Goal: Transaction & Acquisition: Purchase product/service

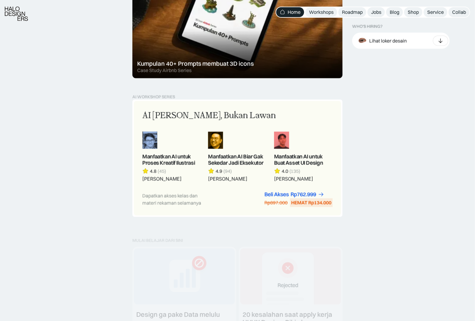
scroll to position [451, 0]
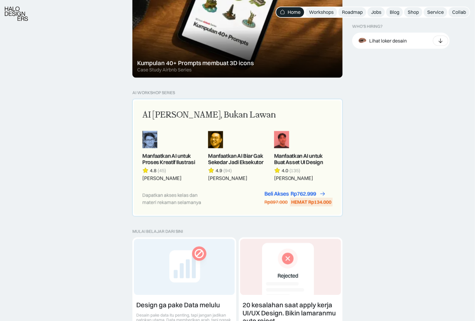
click at [292, 193] on div "Rp762.999" at bounding box center [304, 194] width 26 height 6
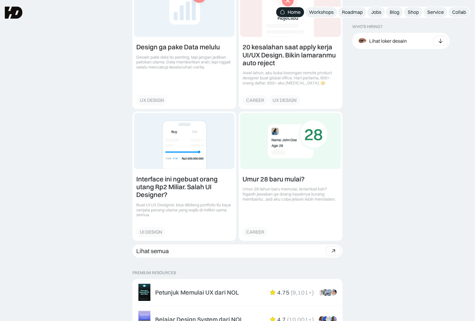
scroll to position [481, 0]
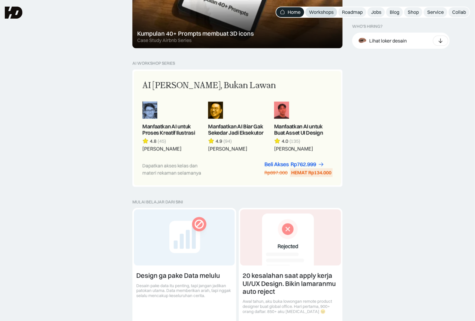
click at [317, 7] on link "Workshops" at bounding box center [322, 12] width 32 height 10
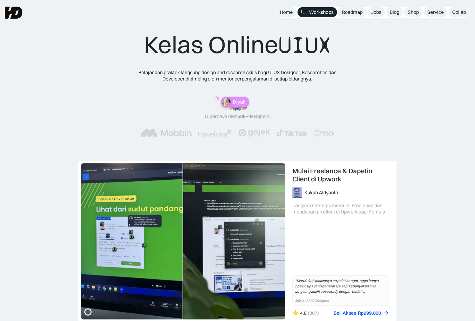
click at [102, 60] on div "Kelas Online UIUX Belajar dan praktek langsung design and research skills bagi …" at bounding box center [237, 89] width 427 height 119
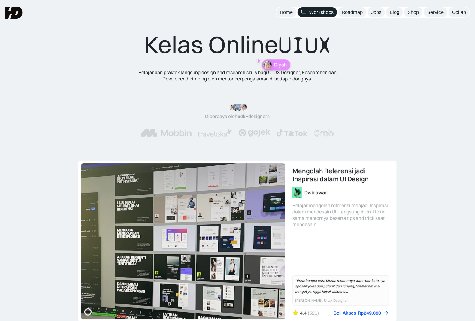
click at [132, 143] on div ""Materinya keren banget! Mulai dari research plan dan dibahas dengan komprehens…" at bounding box center [237, 120] width 241 height 57
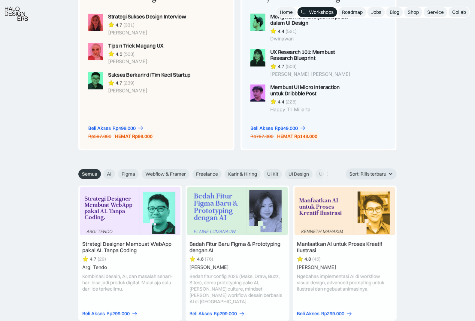
scroll to position [545, 0]
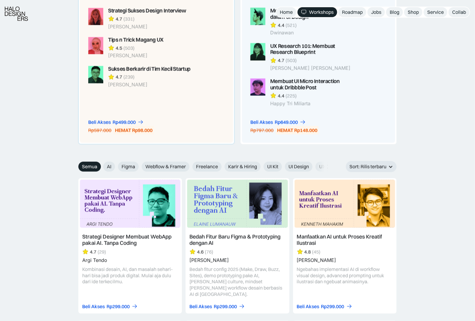
click at [119, 128] on div "HEMAT Rp98.000" at bounding box center [134, 130] width 38 height 6
click at [128, 122] on div "Rp499.000" at bounding box center [124, 122] width 23 height 6
click at [286, 121] on div "Rp649.000" at bounding box center [286, 122] width 23 height 6
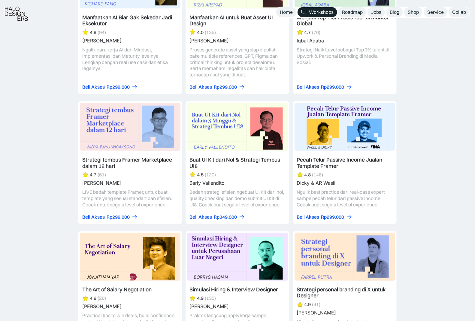
scroll to position [908, 0]
click at [199, 214] on div "Beli Akses" at bounding box center [201, 217] width 23 height 6
click at [117, 214] on div "Rp299.000" at bounding box center [118, 217] width 23 height 6
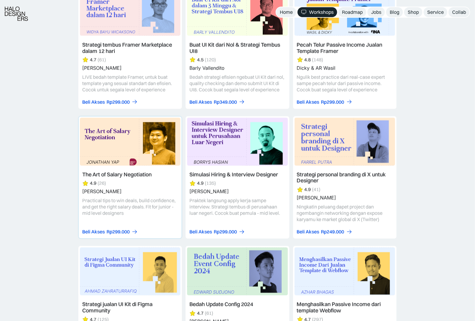
scroll to position [1027, 0]
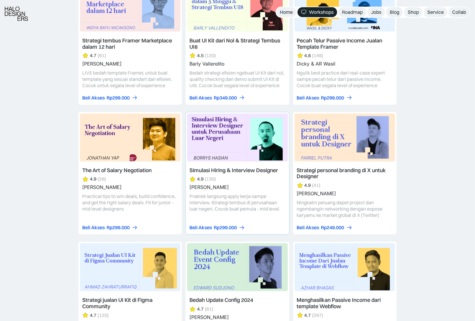
click at [210, 215] on div "Simulasi Hiring & Interview Designer 4.9 (135) Borrys Hasian Praktek langsung a…" at bounding box center [237, 199] width 101 height 68
click at [209, 225] on div "Beli Akses" at bounding box center [201, 228] width 23 height 6
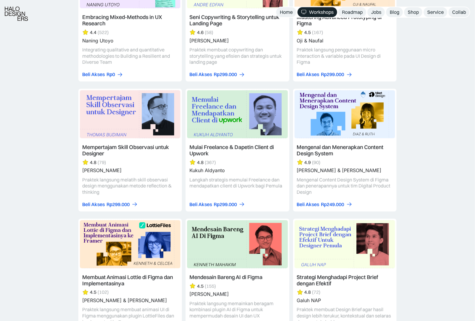
scroll to position [1563, 0]
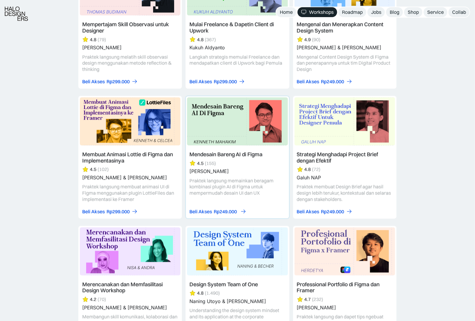
click at [203, 209] on div "Beli Akses" at bounding box center [201, 212] width 23 height 6
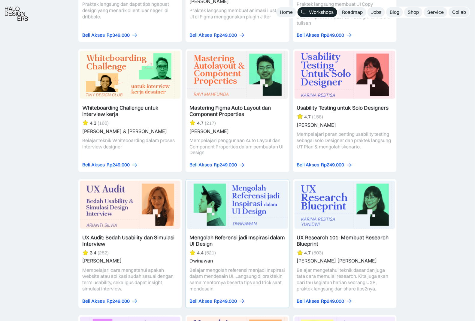
scroll to position [2010, 0]
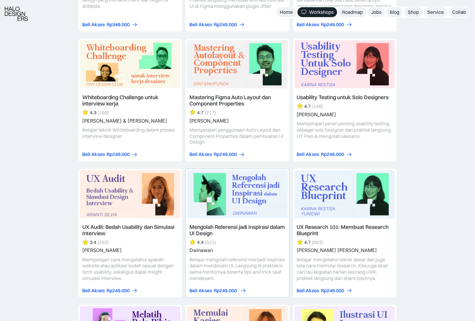
click at [225, 288] on div "Rp249.000" at bounding box center [225, 291] width 23 height 6
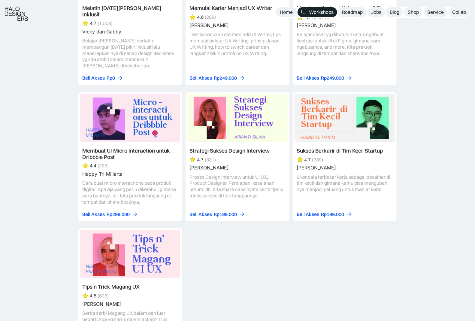
scroll to position [2401, 0]
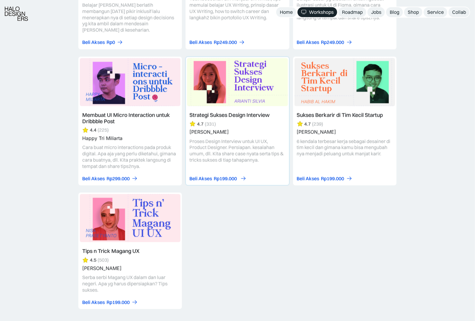
click at [231, 175] on div "Rp199.000" at bounding box center [225, 178] width 23 height 6
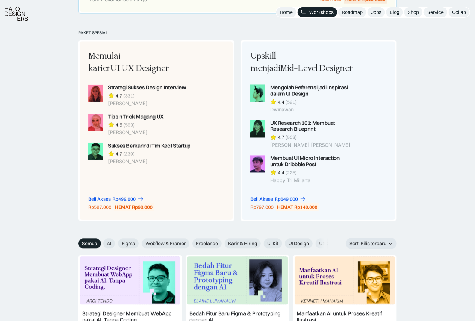
scroll to position [501, 0]
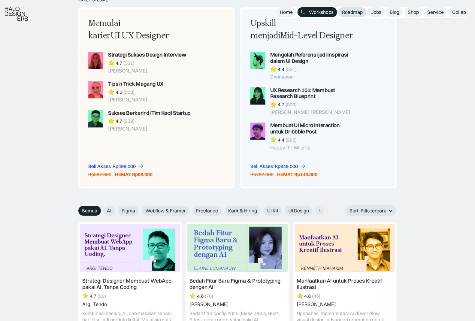
click at [348, 14] on div "Roadmap" at bounding box center [352, 12] width 21 height 6
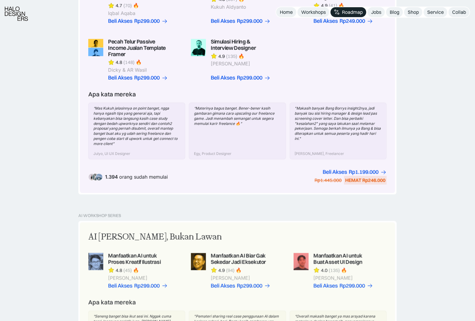
scroll to position [221, 0]
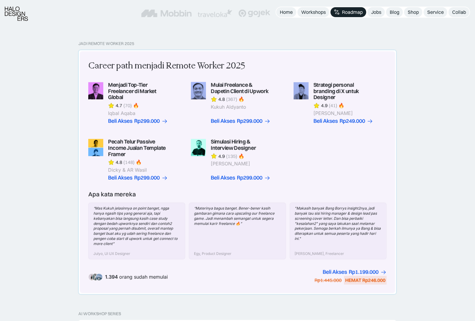
scroll to position [123, 0]
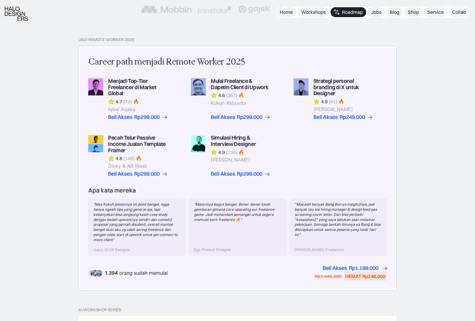
click at [352, 269] on div "Rp1.199.000" at bounding box center [364, 268] width 30 height 6
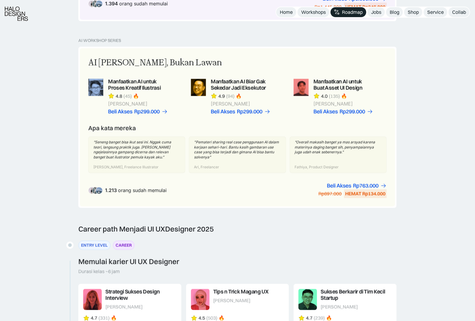
scroll to position [531, 0]
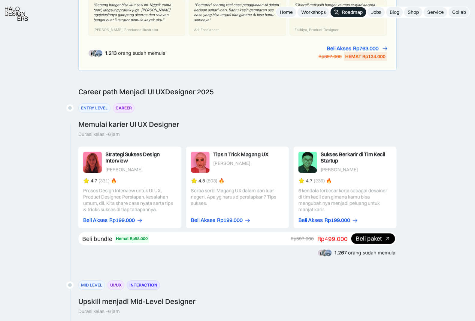
click at [339, 46] on div "Beli Akses" at bounding box center [339, 48] width 24 height 6
click at [362, 233] on div "Beli paket" at bounding box center [374, 238] width 44 height 11
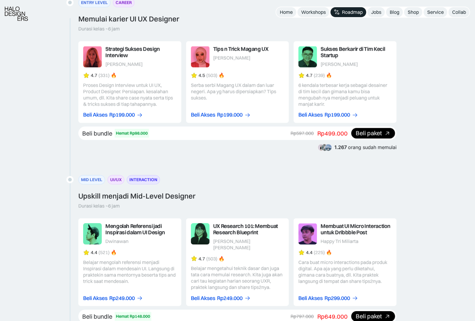
scroll to position [641, 0]
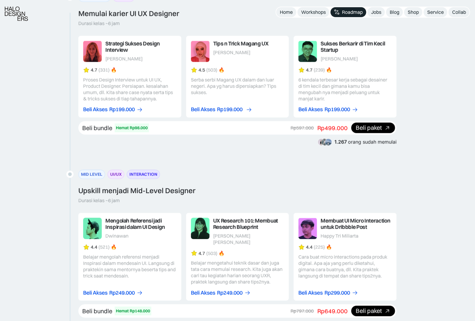
click at [226, 106] on div "Rp199.000" at bounding box center [230, 109] width 26 height 6
click at [177, 67] on div "4.5 (503) 🔥 Serba serbi Magang UX dalam dan luar negeri. Apa yg harus dipersiap…" at bounding box center [129, 84] width 93 height 35
click at [177, 44] on div "Tips n Trick Magang UX" at bounding box center [140, 47] width 71 height 13
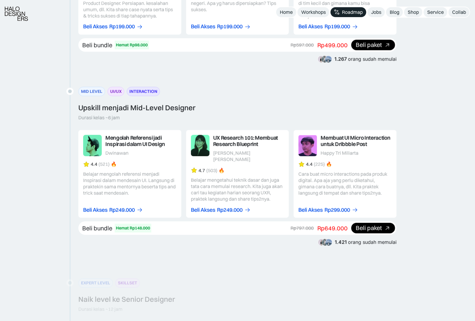
scroll to position [735, 0]
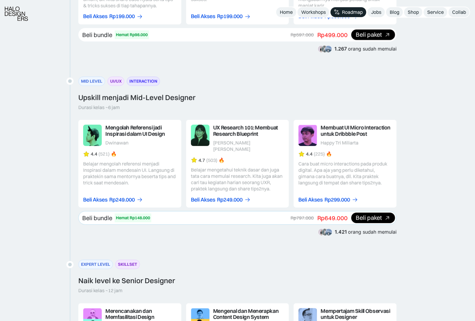
click at [366, 215] on div "Beli paket" at bounding box center [369, 218] width 26 height 6
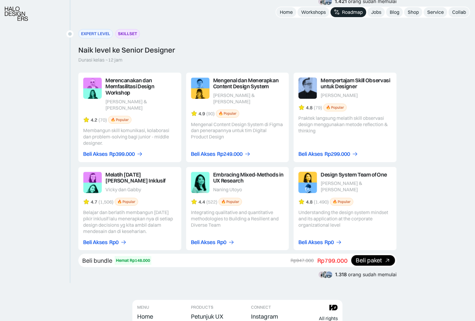
scroll to position [988, 0]
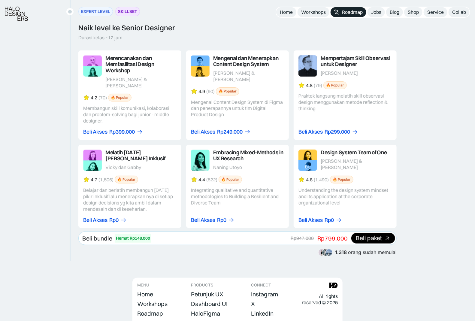
click at [365, 239] on div "Beli paket" at bounding box center [369, 238] width 26 height 6
click at [286, 10] on div "Home" at bounding box center [286, 12] width 13 height 6
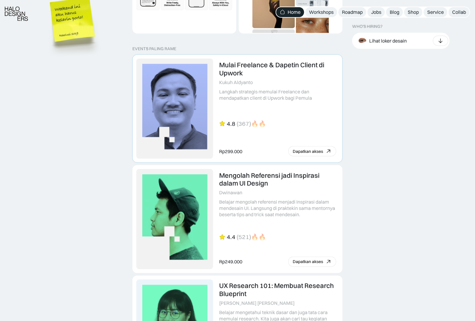
scroll to position [1255, 0]
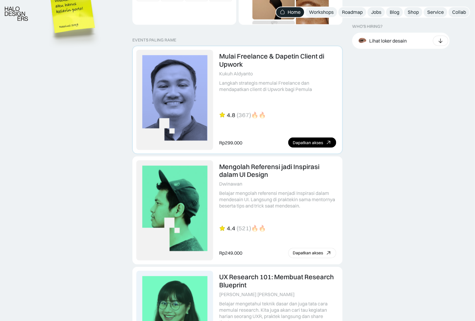
click at [261, 140] on div "Rp299.000 Dapatkan akses" at bounding box center [277, 143] width 117 height 10
click at [304, 143] on div "Dapatkan akses" at bounding box center [308, 142] width 30 height 5
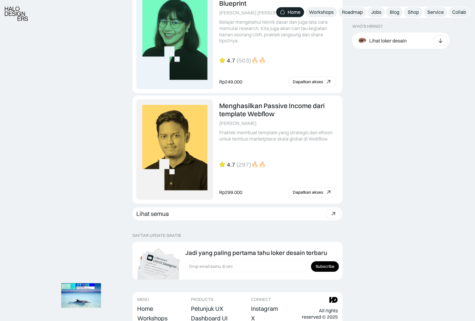
scroll to position [1537, 0]
